Goal: Task Accomplishment & Management: Use online tool/utility

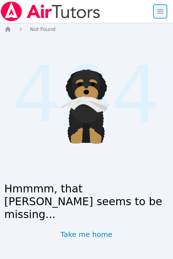
click at [157, 13] on span "button" at bounding box center [160, 12] width 16 height 16
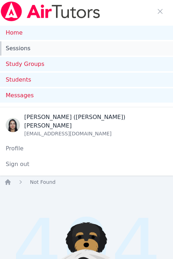
click at [27, 48] on link "Sessions" at bounding box center [86, 48] width 173 height 14
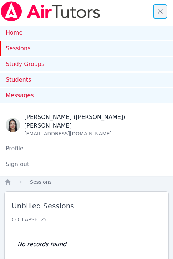
click at [162, 10] on span "button" at bounding box center [160, 12] width 16 height 16
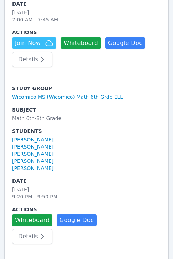
click at [38, 55] on icon "button" at bounding box center [42, 59] width 9 height 9
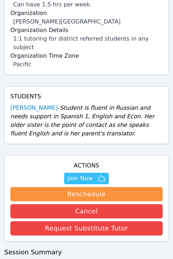
scroll to position [181, 0]
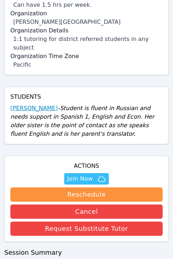
click at [39, 104] on link "Varvara Tumanova" at bounding box center [33, 108] width 47 height 9
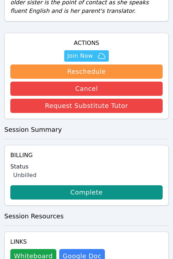
scroll to position [306, 0]
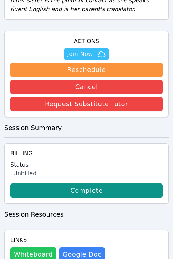
click at [36, 247] on button "Whiteboard" at bounding box center [33, 254] width 46 height 14
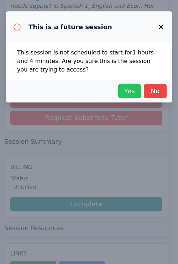
click at [130, 92] on span "Yes" at bounding box center [130, 91] width 16 height 10
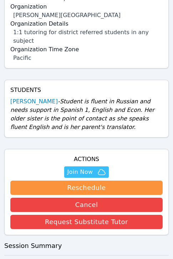
scroll to position [190, 0]
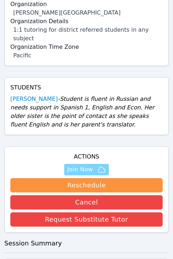
click at [85, 165] on span "Join Now" at bounding box center [80, 169] width 26 height 9
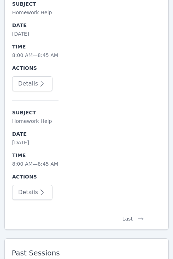
scroll to position [1565, 0]
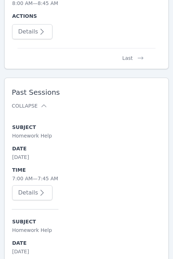
click at [44, 189] on icon "button" at bounding box center [42, 193] width 9 height 9
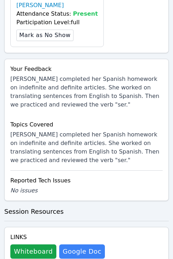
scroll to position [492, 0]
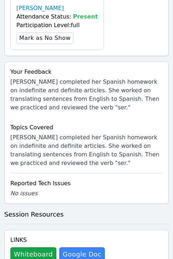
click at [22, 253] on div "Links Whiteboard Hidden Google Doc" at bounding box center [86, 249] width 164 height 38
click at [22, 248] on button "Whiteboard" at bounding box center [33, 254] width 46 height 14
